Goal: Task Accomplishment & Management: Complete application form

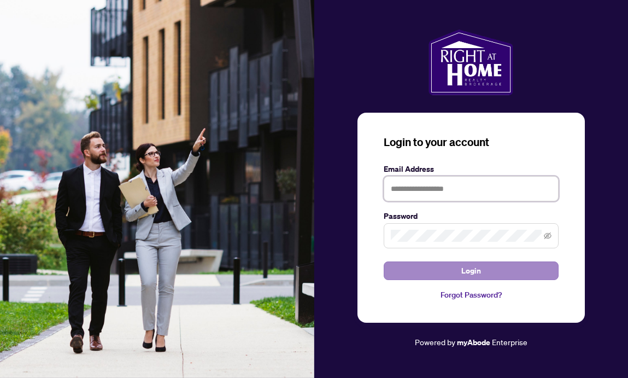
type input "**********"
click at [456, 270] on button "Login" at bounding box center [471, 270] width 175 height 19
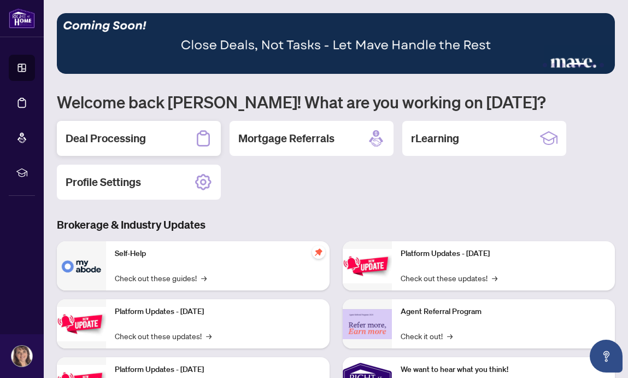
click at [136, 136] on h2 "Deal Processing" at bounding box center [106, 138] width 80 height 15
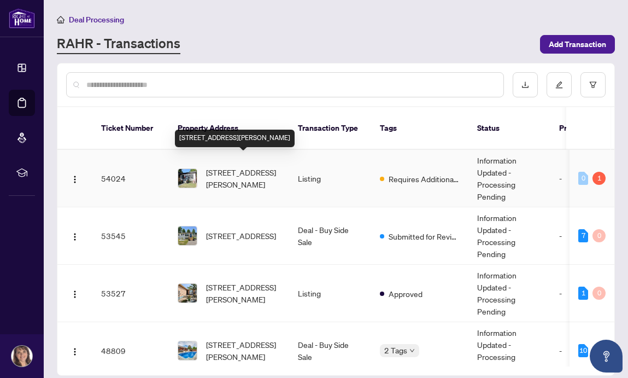
click at [277, 172] on span "[STREET_ADDRESS][PERSON_NAME]" at bounding box center [243, 178] width 74 height 24
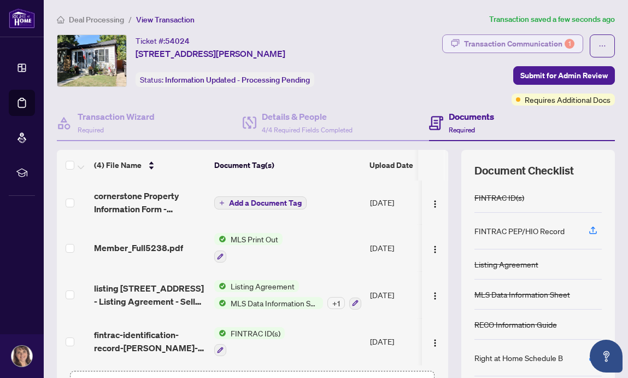
click at [528, 43] on div "Transaction Communication 1" at bounding box center [519, 43] width 110 height 17
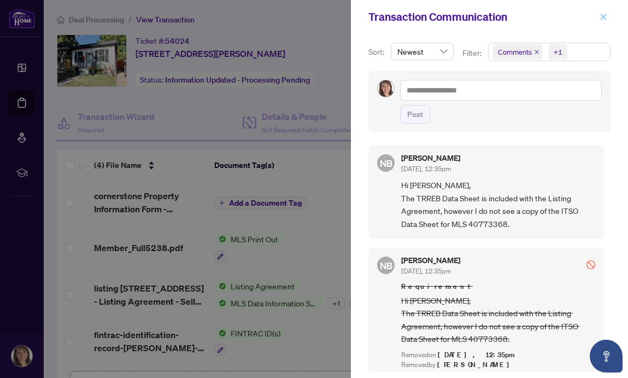
click at [604, 17] on icon "close" at bounding box center [604, 17] width 8 height 8
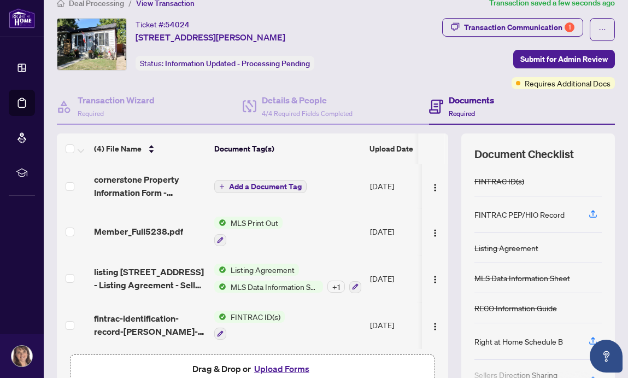
scroll to position [19, 0]
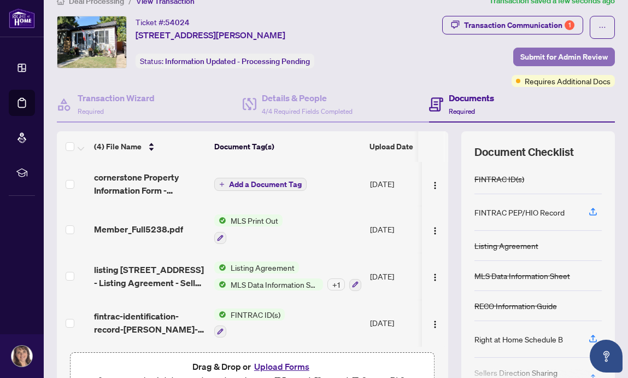
click at [531, 58] on span "Submit for Admin Review" at bounding box center [563, 56] width 87 height 17
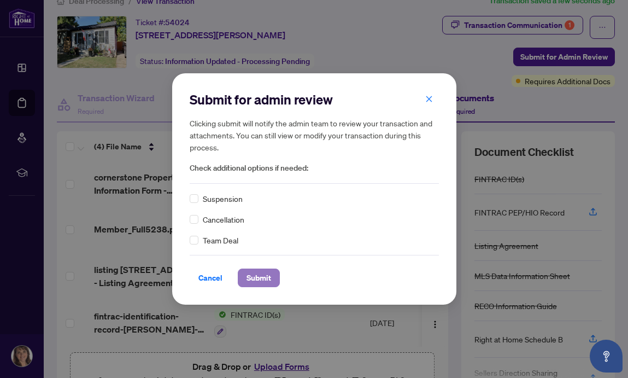
click at [260, 272] on span "Submit" at bounding box center [259, 277] width 25 height 17
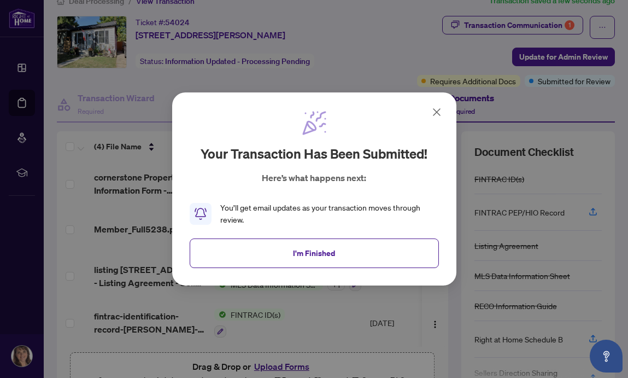
click at [435, 111] on icon at bounding box center [437, 112] width 7 height 7
